Goal: Task Accomplishment & Management: Use online tool/utility

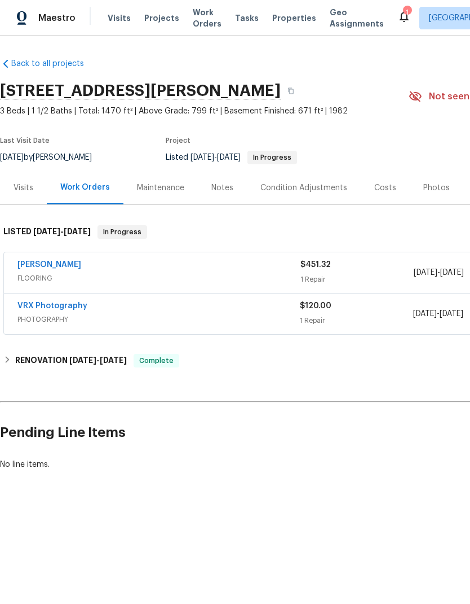
click at [146, 262] on div "Sherwin Williams" at bounding box center [158, 266] width 283 height 14
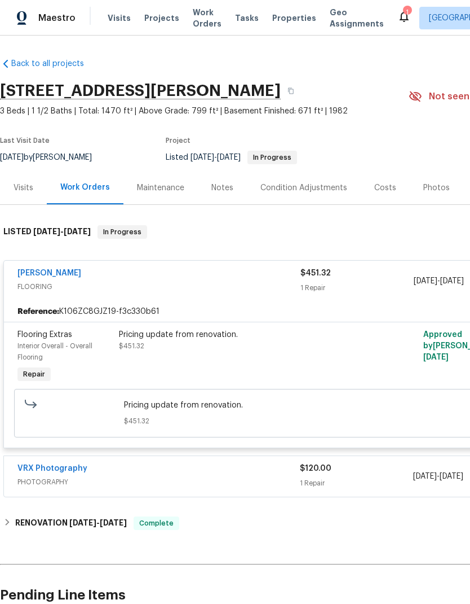
click at [205, 356] on div "Pricing update from renovation. $451.32" at bounding box center [243, 356] width 254 height 63
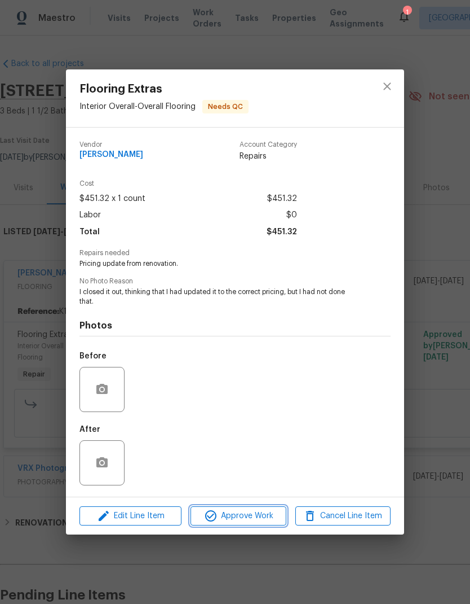
click at [247, 523] on span "Approve Work" at bounding box center [238, 516] width 89 height 14
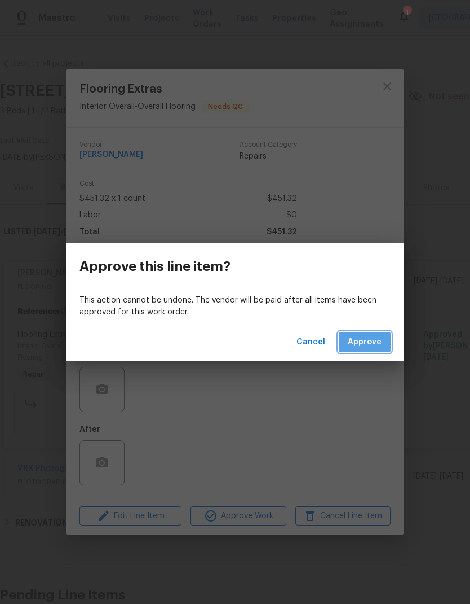
click at [379, 336] on span "Approve" at bounding box center [365, 342] width 34 height 14
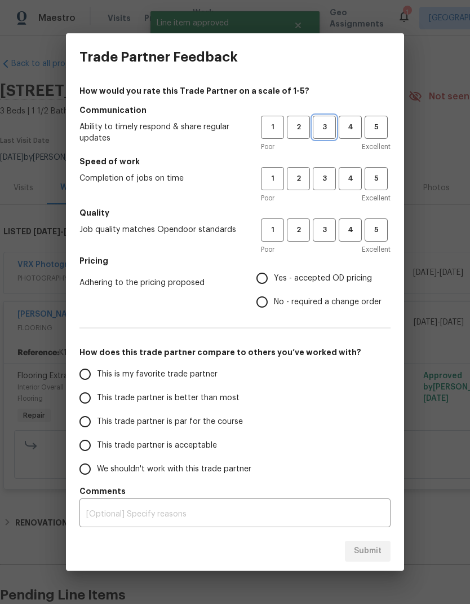
click at [325, 131] on span "3" at bounding box center [324, 127] width 21 height 13
click at [329, 177] on span "3" at bounding box center [324, 178] width 21 height 13
click at [331, 237] on button "3" at bounding box center [324, 229] width 23 height 23
click at [270, 276] on input "Yes - accepted OD pricing" at bounding box center [262, 278] width 24 height 24
radio input "true"
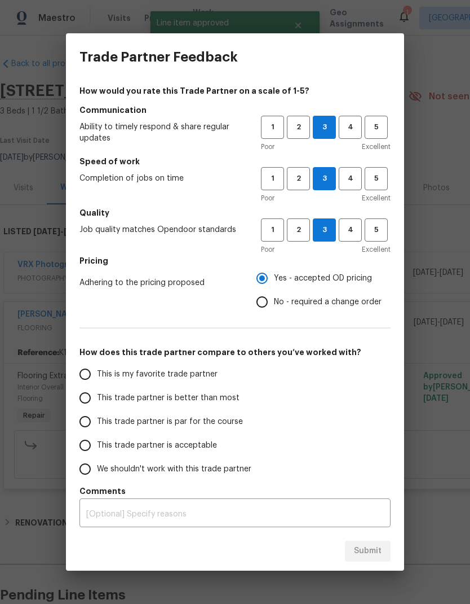
click at [85, 406] on input "This trade partner is better than most" at bounding box center [85, 398] width 24 height 24
click at [371, 547] on span "Submit" at bounding box center [368, 551] width 28 height 14
radio input "true"
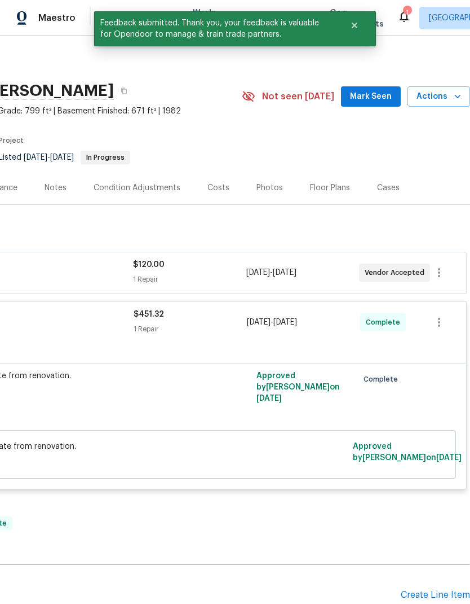
scroll to position [-6, 206]
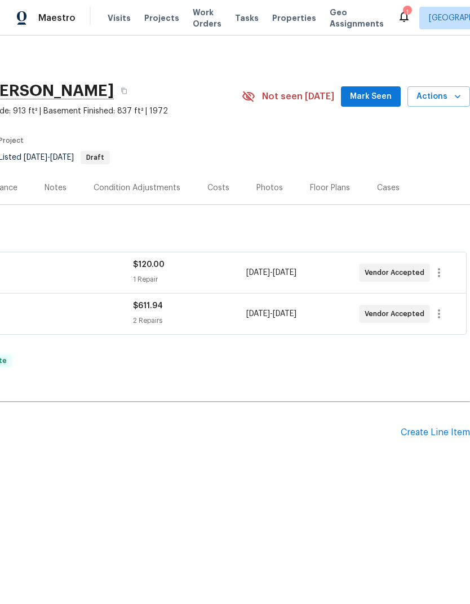
scroll to position [0, 167]
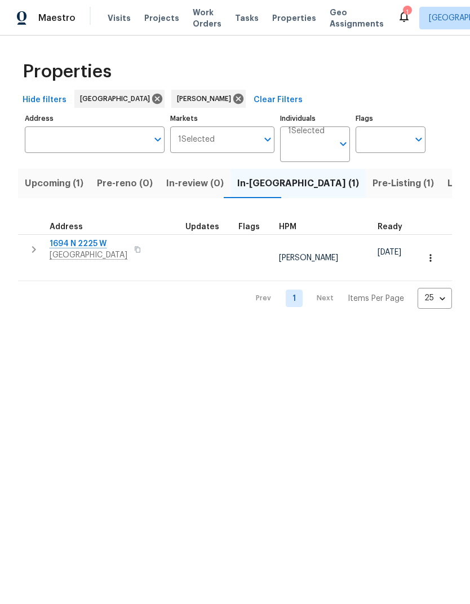
click at [373, 184] on span "Pre-Listing (1)" at bounding box center [403, 183] width 61 height 16
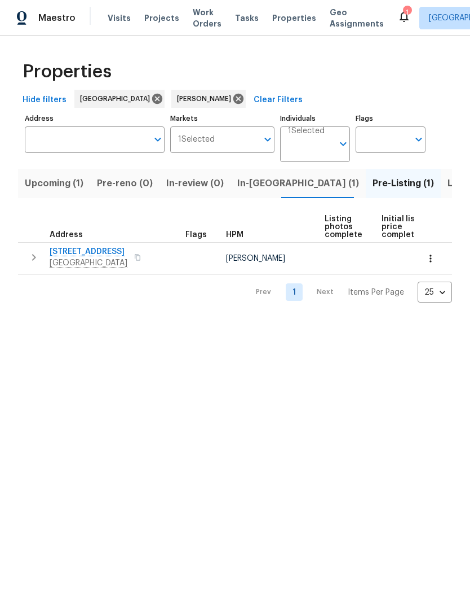
click at [27, 257] on button "button" at bounding box center [34, 257] width 23 height 23
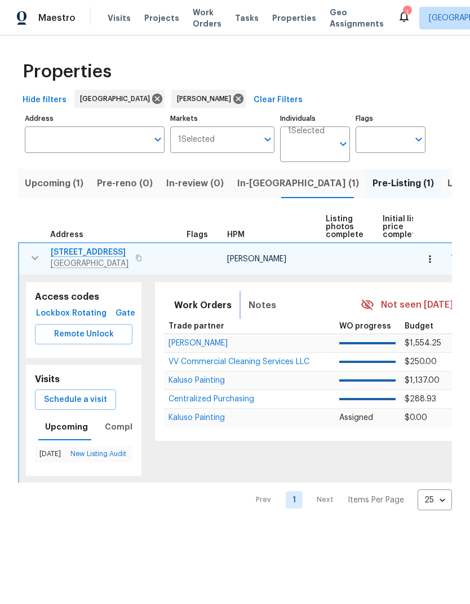
click at [260, 307] on span "Notes" at bounding box center [263, 305] width 28 height 16
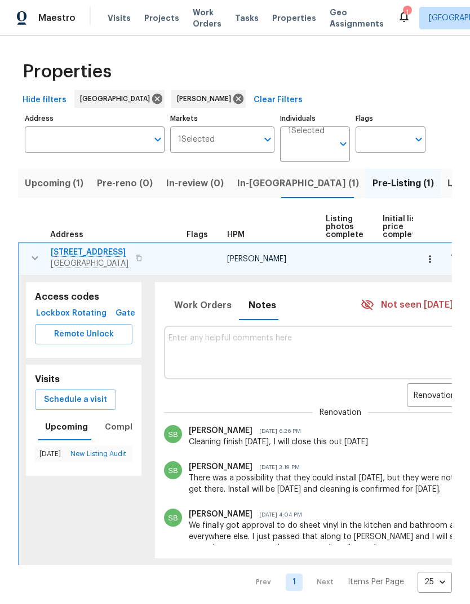
click at [274, 346] on textarea at bounding box center [340, 352] width 343 height 38
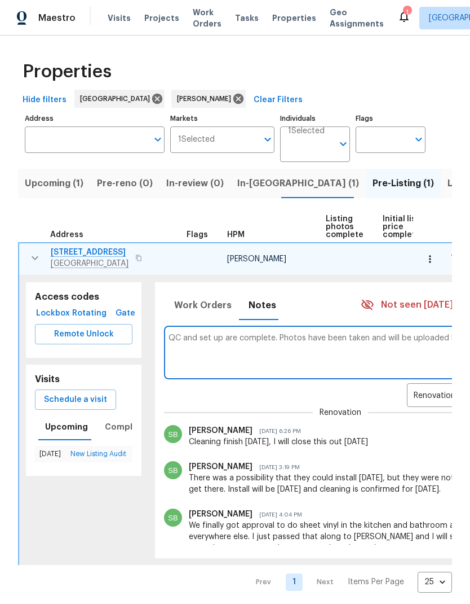
scroll to position [0, 76]
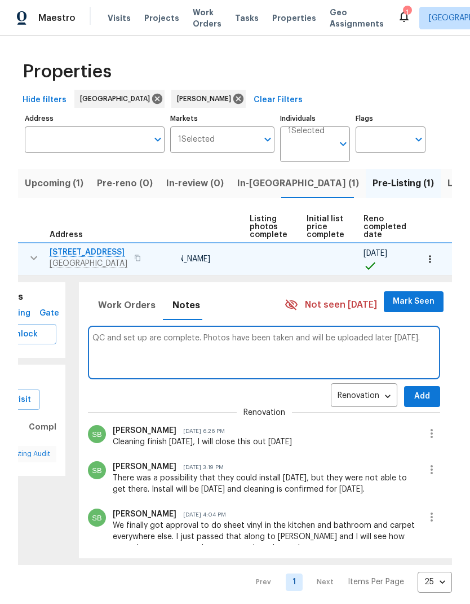
type textarea "QC and set up are complete. Photos have been taken and will be uploaded later t…"
click at [415, 302] on span "Mark Seen" at bounding box center [414, 301] width 42 height 14
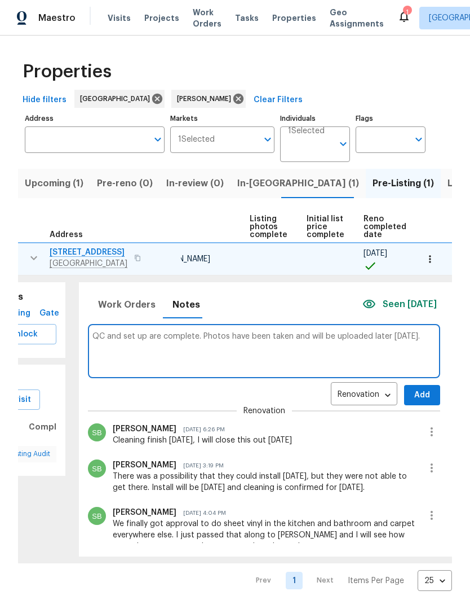
click at [421, 402] on span "Add" at bounding box center [422, 395] width 18 height 14
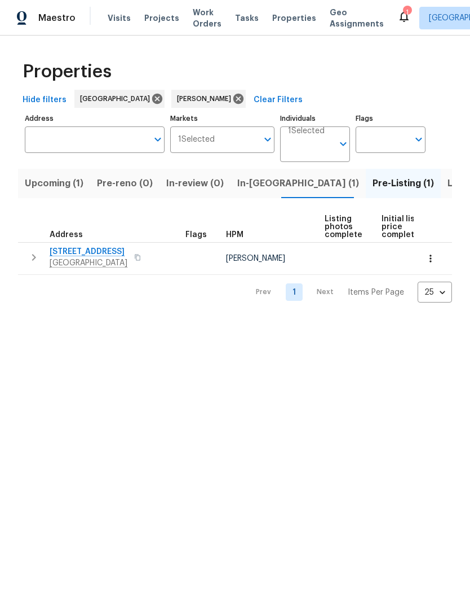
click at [59, 183] on span "Upcoming (1)" at bounding box center [54, 183] width 59 height 16
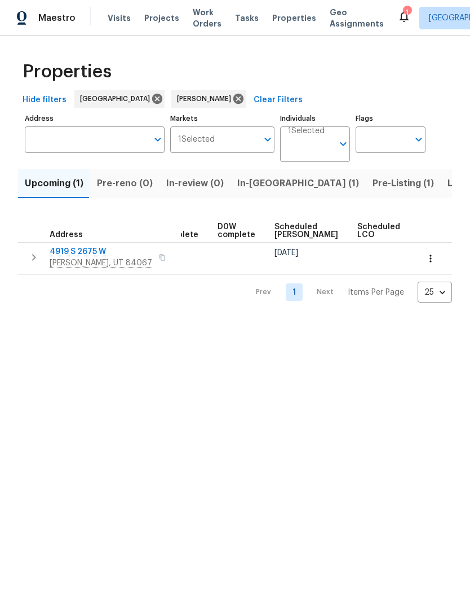
scroll to position [0, 274]
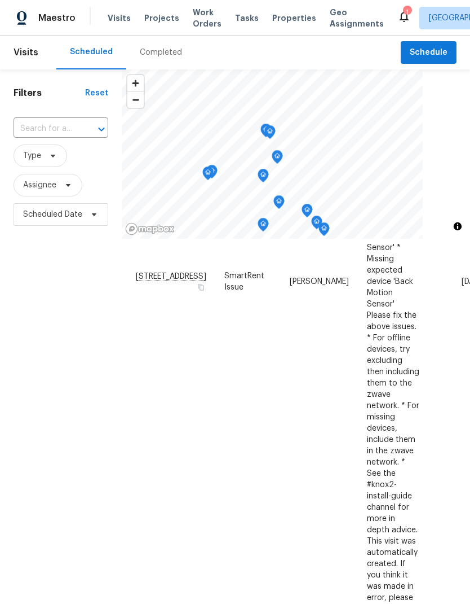
scroll to position [417, 0]
